Goal: Transaction & Acquisition: Subscribe to service/newsletter

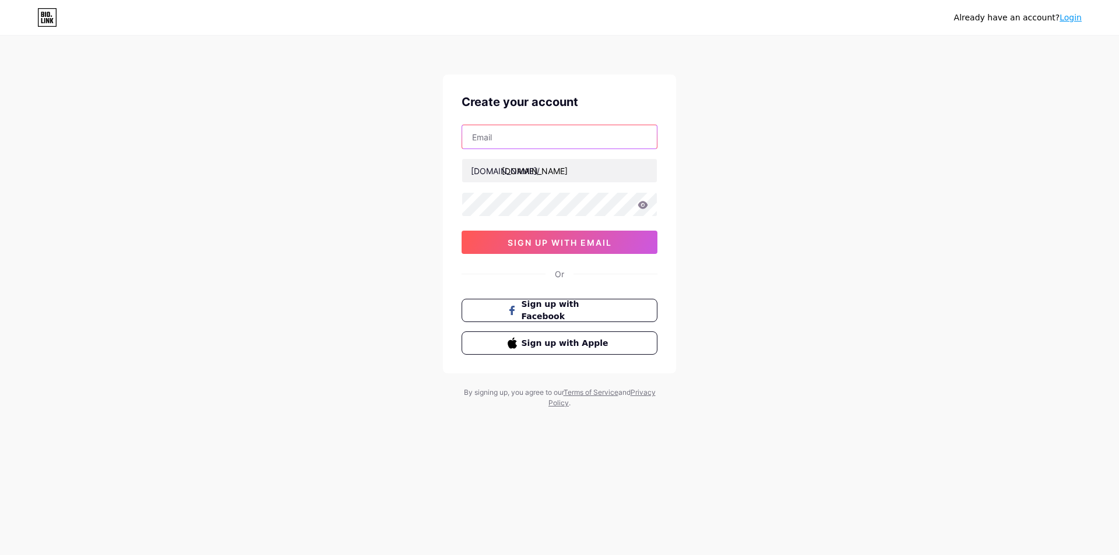
type input "[EMAIL_ADDRESS][DOMAIN_NAME]"
click at [575, 137] on input "text" at bounding box center [559, 136] width 195 height 23
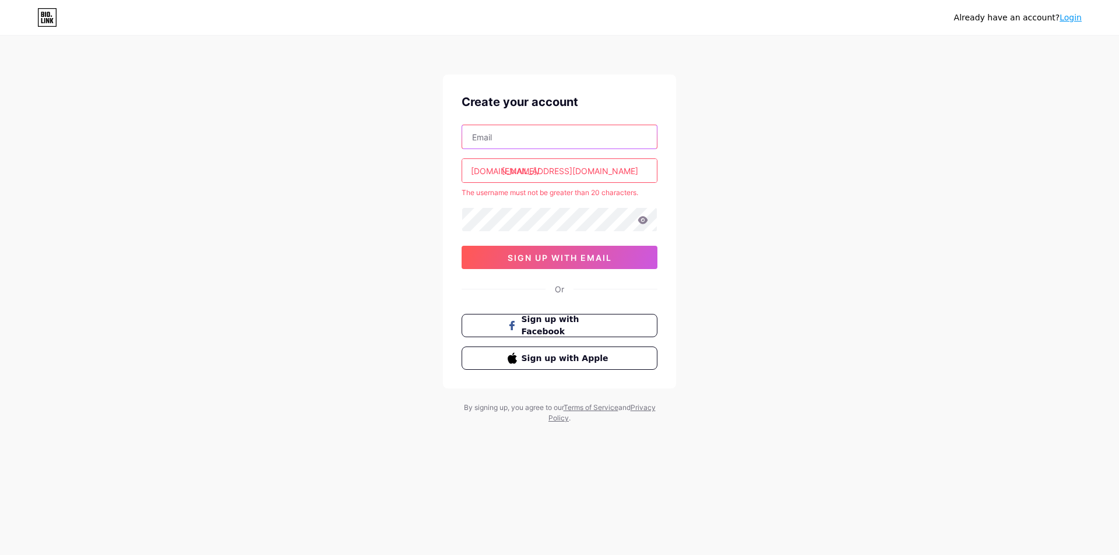
paste input "[EMAIL_ADDRESS][DOMAIN_NAME]"
type input "[EMAIL_ADDRESS][DOMAIN_NAME]"
drag, startPoint x: 633, startPoint y: 170, endPoint x: 365, endPoint y: 169, distance: 267.5
click at [365, 169] on div "Already have an account? Login Create your account [EMAIL_ADDRESS][DOMAIN_NAME]…" at bounding box center [559, 230] width 1119 height 461
paste input "swarthmoreanimalcontrol"
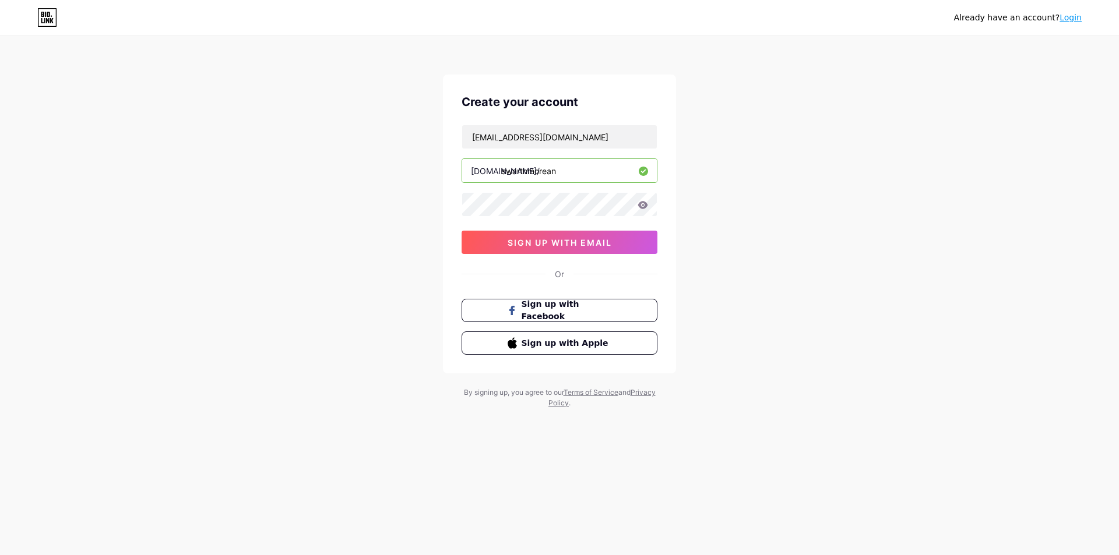
type input "swarthmorean"
click at [816, 239] on div "Already have an account? Login Create your account [EMAIL_ADDRESS][DOMAIN_NAME]…" at bounding box center [559, 223] width 1119 height 446
click at [420, 203] on div "Already have an account? Login Create your account [EMAIL_ADDRESS][DOMAIN_NAME]…" at bounding box center [559, 223] width 1119 height 446
click at [909, 241] on div "Already have an account? Login Create your account [EMAIL_ADDRESS][DOMAIN_NAME]…" at bounding box center [559, 223] width 1119 height 446
click at [537, 227] on div "[EMAIL_ADDRESS][DOMAIN_NAME] [DOMAIN_NAME]/ swarthmorean 0cAFcWeA4EIIs3oZx6jeuT…" at bounding box center [560, 189] width 196 height 129
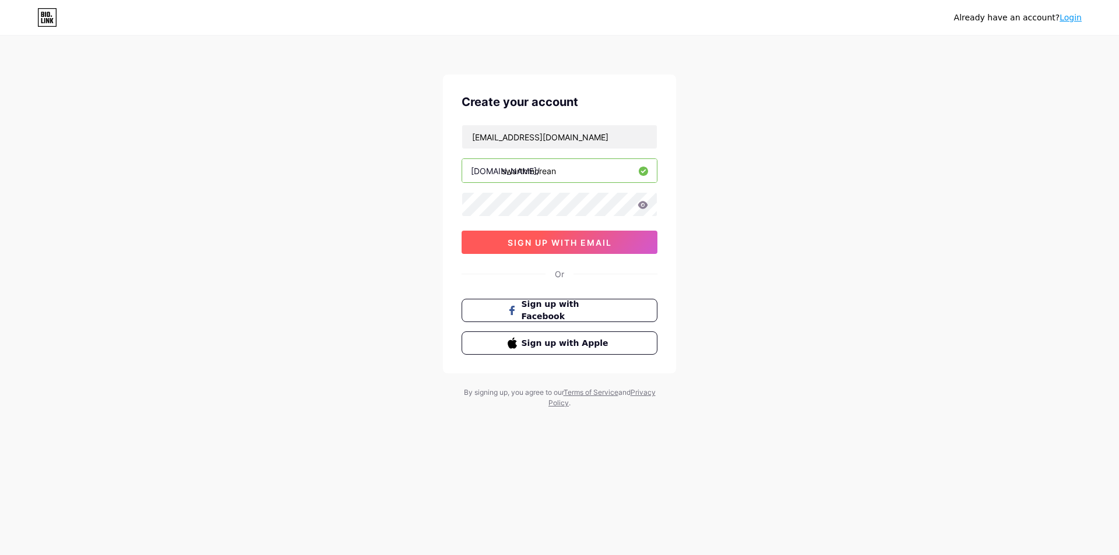
click at [545, 240] on span "sign up with email" at bounding box center [560, 243] width 104 height 10
